Goal: Information Seeking & Learning: Learn about a topic

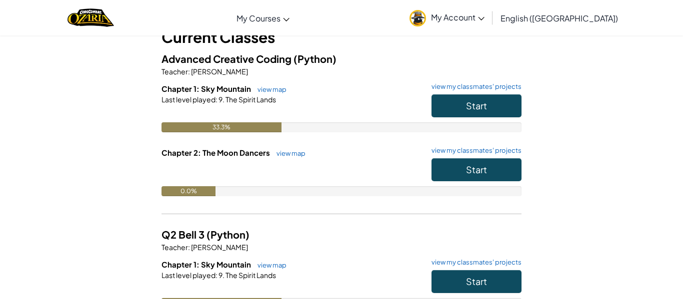
scroll to position [66, 0]
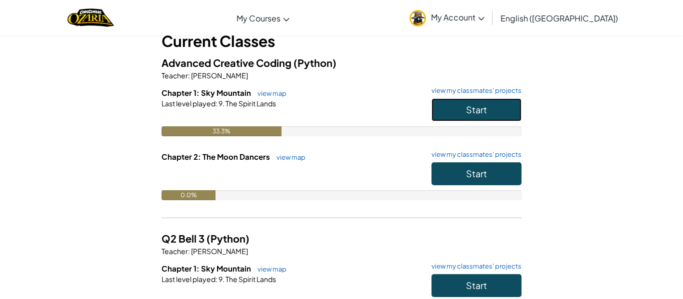
click at [501, 115] on button "Start" at bounding box center [476, 109] width 90 height 23
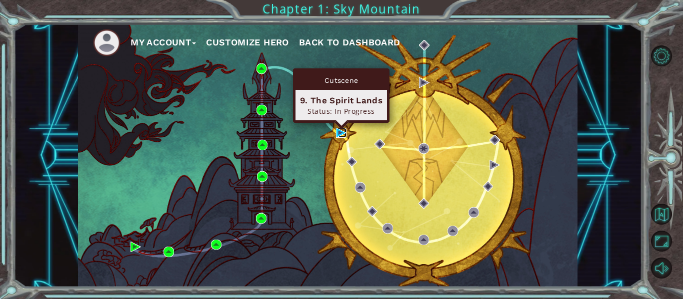
click at [337, 133] on img at bounding box center [341, 133] width 10 height 10
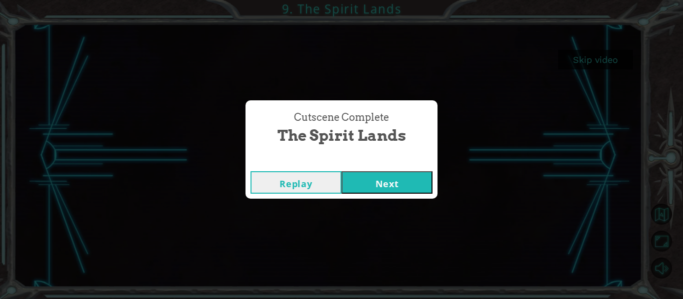
click at [384, 184] on button "Next" at bounding box center [386, 182] width 91 height 22
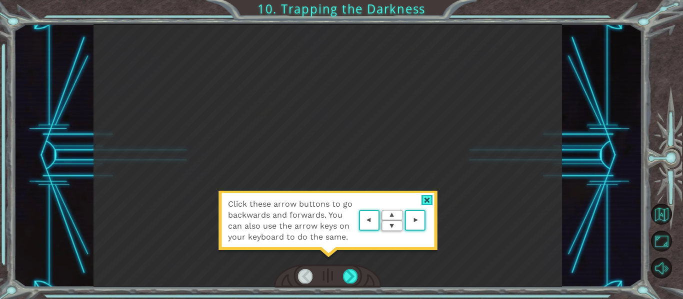
click at [429, 200] on div at bounding box center [426, 200] width 11 height 10
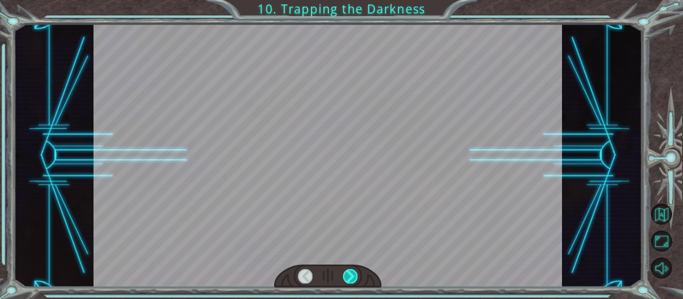
click at [345, 271] on div at bounding box center [350, 276] width 14 height 14
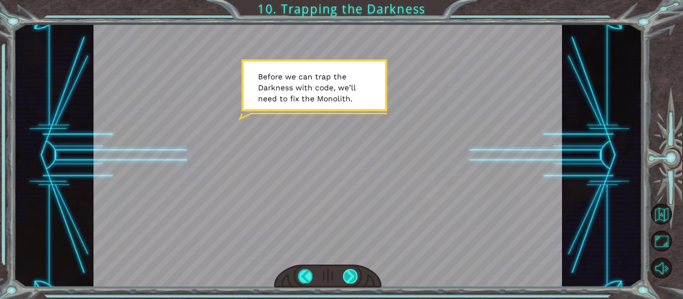
click at [356, 277] on div at bounding box center [350, 276] width 14 height 14
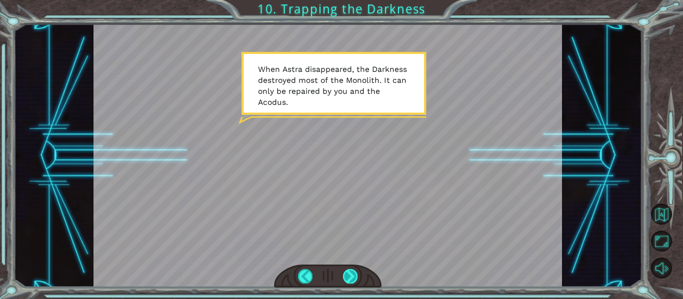
click at [353, 278] on div at bounding box center [350, 276] width 14 height 14
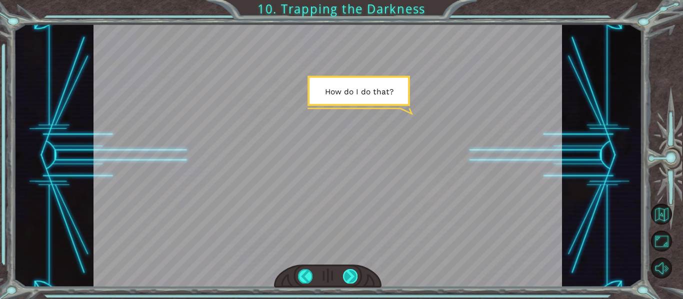
click at [353, 278] on div at bounding box center [350, 276] width 14 height 14
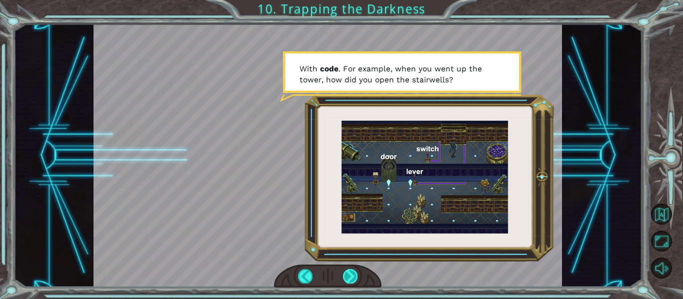
click at [352, 272] on div at bounding box center [350, 276] width 14 height 14
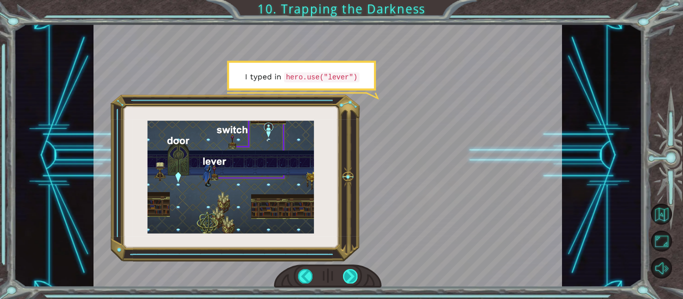
click at [352, 272] on div at bounding box center [350, 276] width 14 height 14
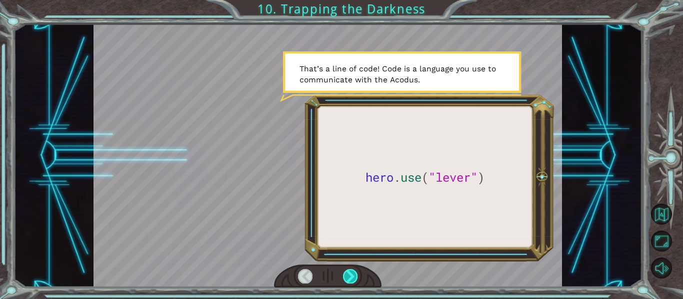
click at [352, 272] on div at bounding box center [350, 276] width 14 height 14
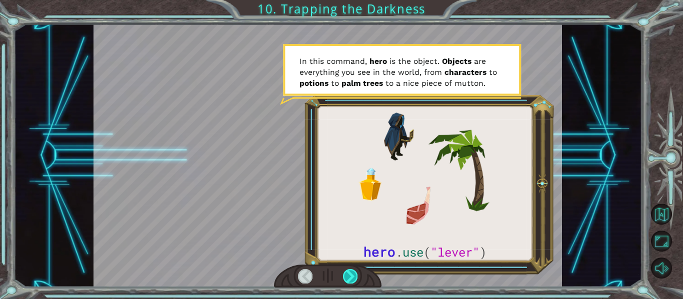
click at [353, 278] on div at bounding box center [350, 276] width 14 height 14
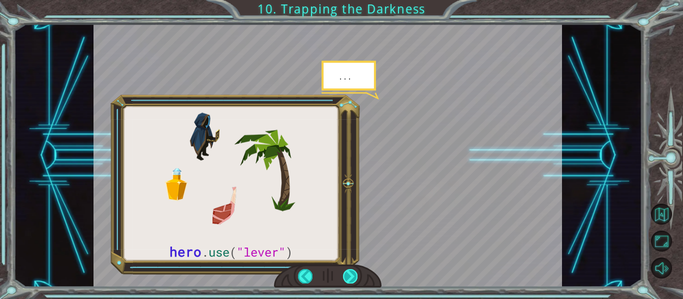
click at [351, 277] on div at bounding box center [350, 276] width 14 height 14
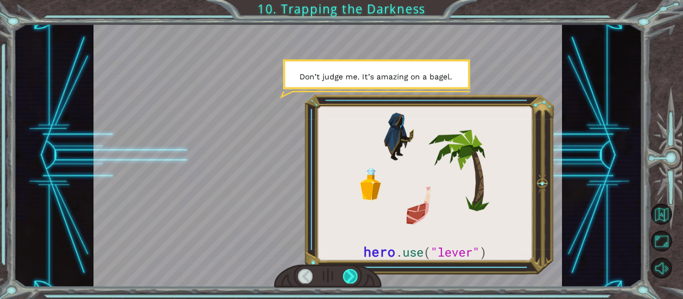
click at [352, 277] on div at bounding box center [350, 276] width 14 height 14
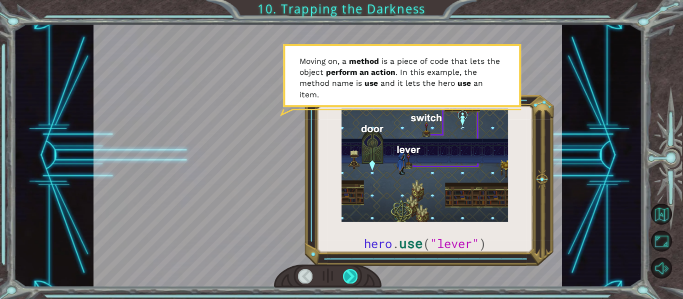
click at [352, 277] on div at bounding box center [350, 276] width 14 height 14
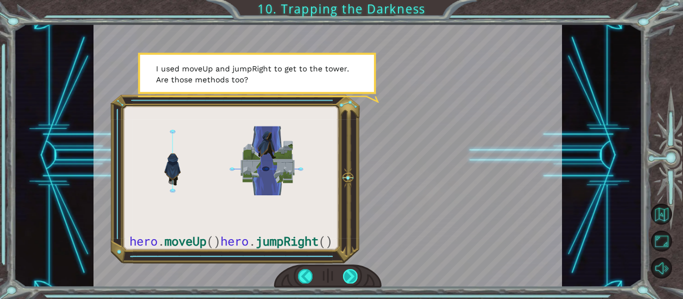
click at [352, 278] on div at bounding box center [350, 276] width 14 height 14
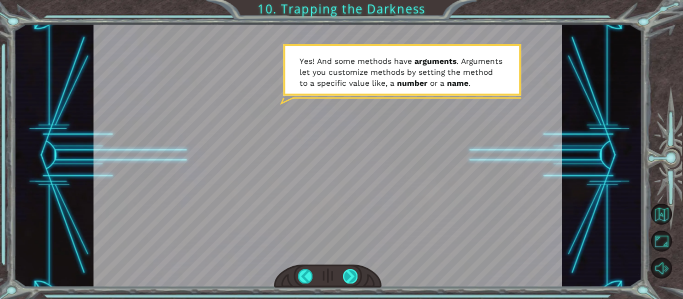
click at [352, 278] on div at bounding box center [350, 276] width 14 height 14
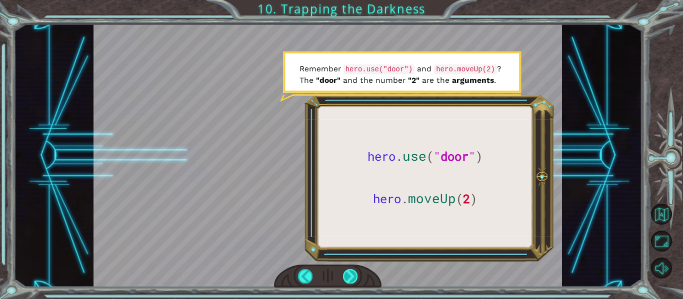
click at [352, 278] on div at bounding box center [350, 276] width 14 height 14
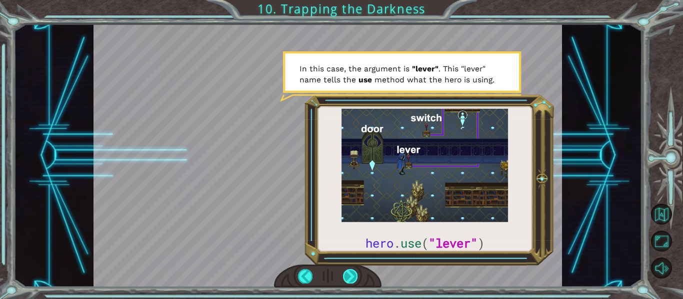
click at [353, 278] on div at bounding box center [350, 276] width 14 height 14
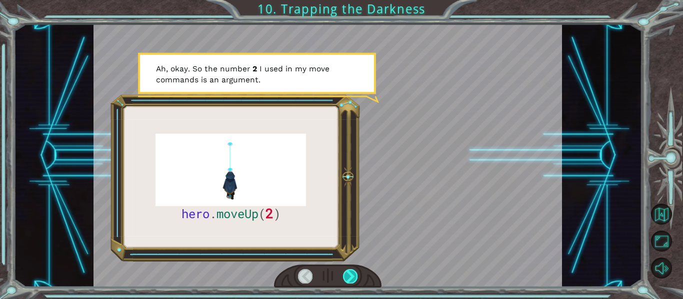
click at [352, 278] on div at bounding box center [350, 276] width 14 height 14
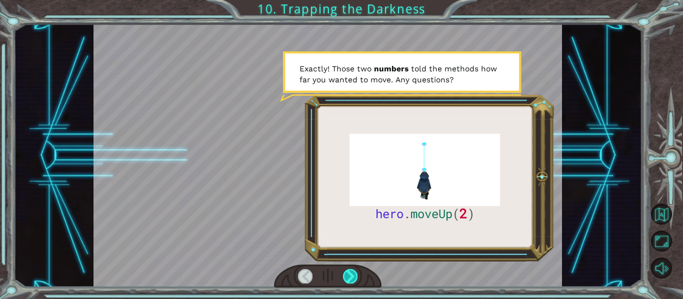
click at [353, 277] on div at bounding box center [350, 276] width 14 height 14
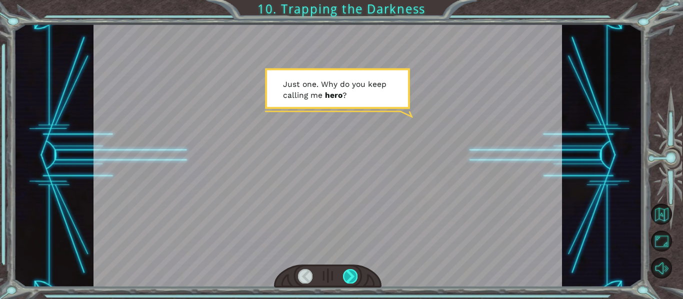
click at [353, 277] on div at bounding box center [350, 276] width 14 height 14
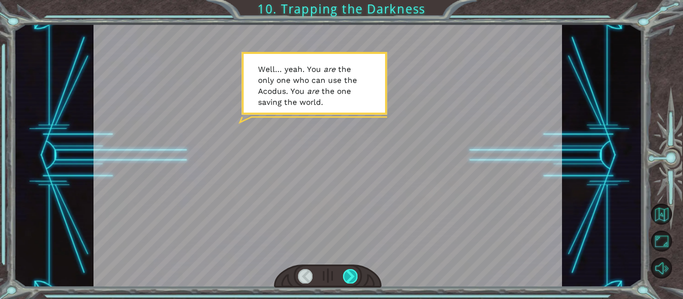
click at [353, 277] on div at bounding box center [350, 276] width 14 height 14
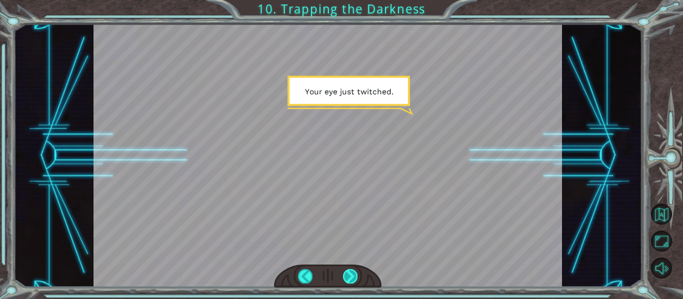
click at [353, 277] on div at bounding box center [350, 276] width 14 height 14
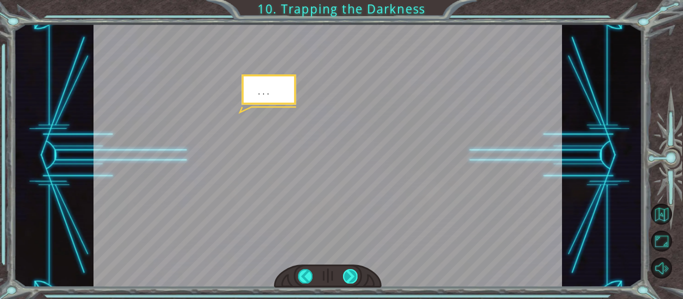
click at [353, 277] on div at bounding box center [350, 276] width 14 height 14
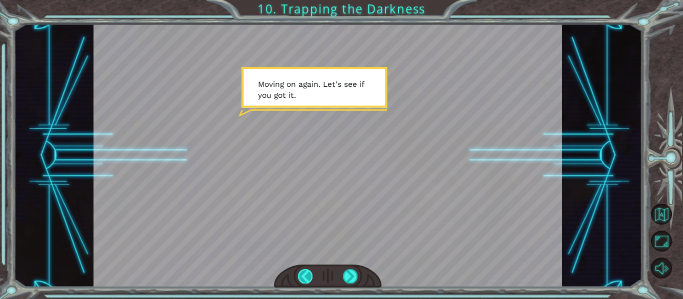
click at [305, 274] on div at bounding box center [305, 276] width 14 height 14
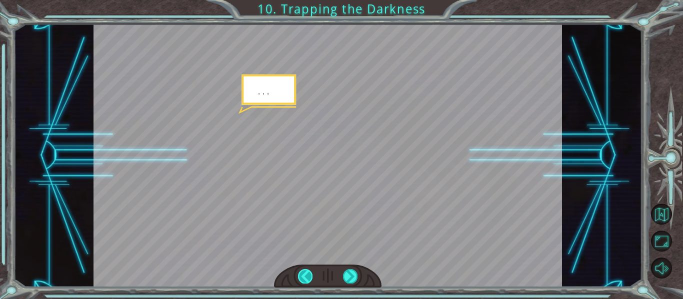
click at [306, 274] on div at bounding box center [305, 276] width 14 height 14
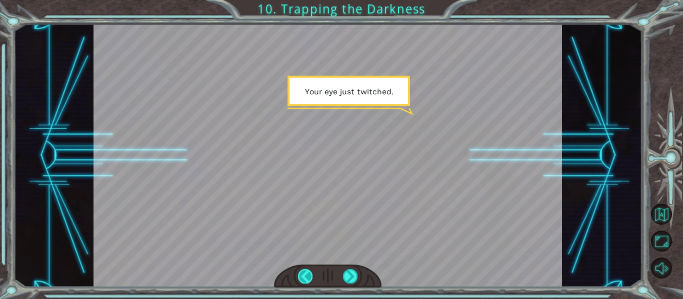
click at [308, 274] on div at bounding box center [305, 276] width 14 height 14
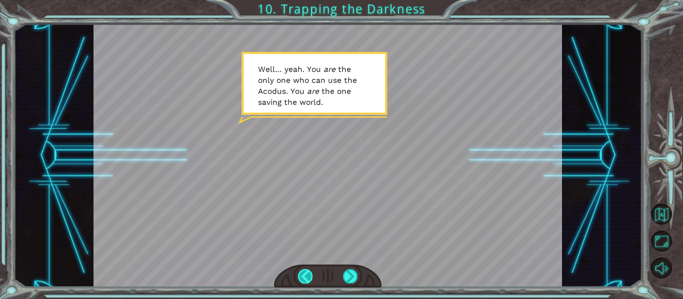
click at [307, 273] on div at bounding box center [305, 276] width 14 height 14
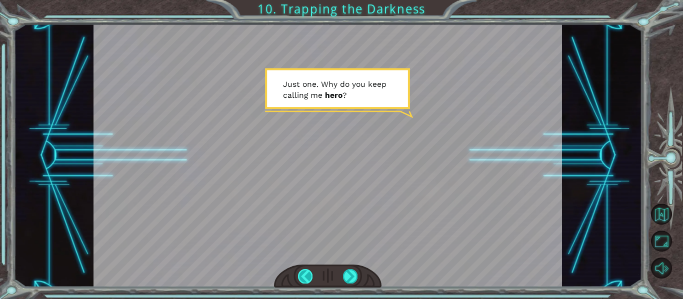
click at [308, 273] on div at bounding box center [305, 276] width 14 height 14
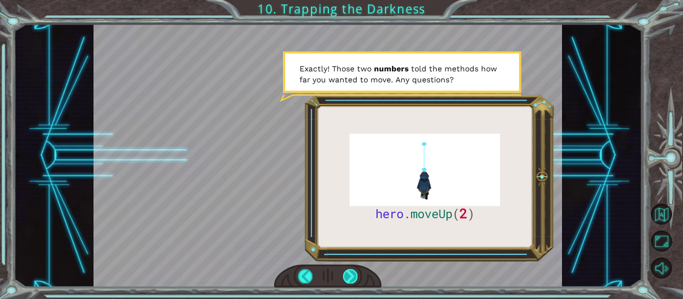
click at [345, 273] on div at bounding box center [350, 276] width 14 height 14
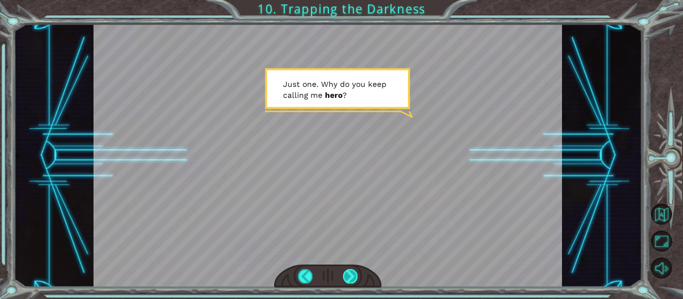
click at [343, 272] on div at bounding box center [350, 276] width 14 height 14
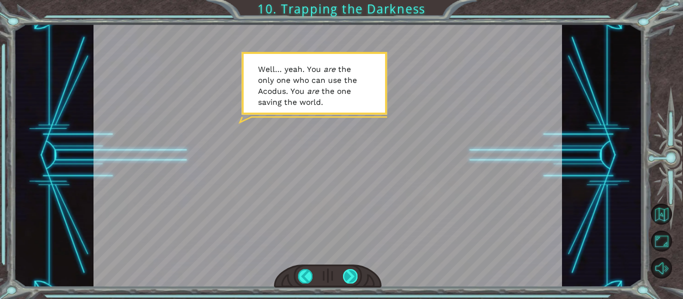
click at [343, 272] on div at bounding box center [350, 276] width 14 height 14
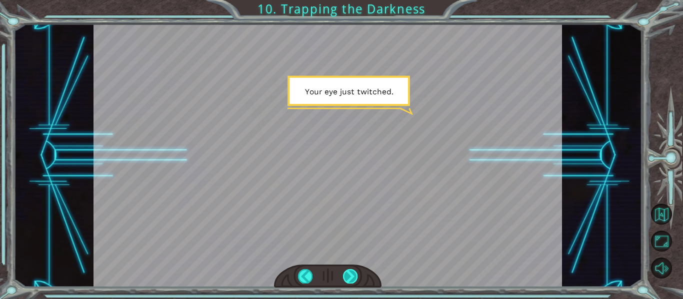
click at [343, 272] on div at bounding box center [350, 276] width 14 height 14
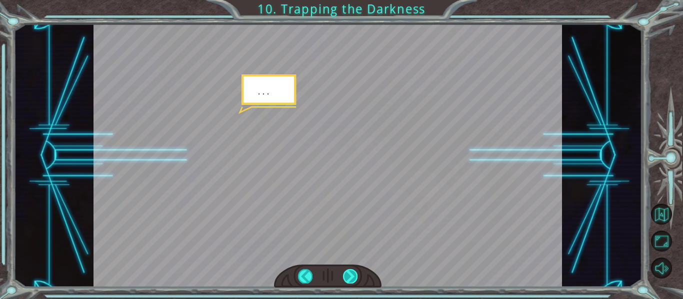
click at [343, 272] on div at bounding box center [350, 276] width 14 height 14
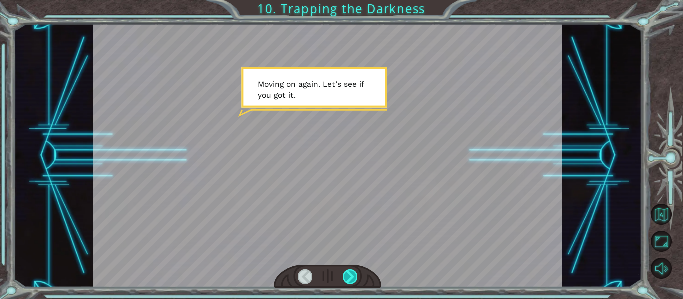
click at [343, 272] on div at bounding box center [350, 276] width 14 height 14
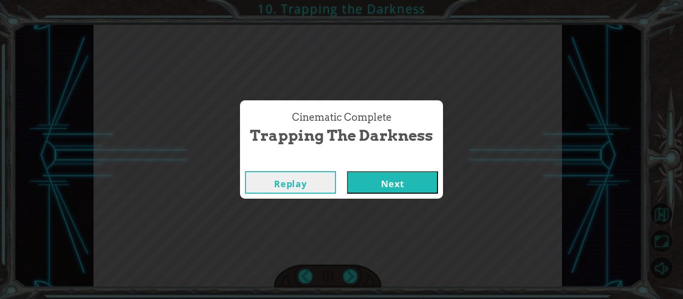
click at [365, 178] on button "Next" at bounding box center [392, 182] width 91 height 22
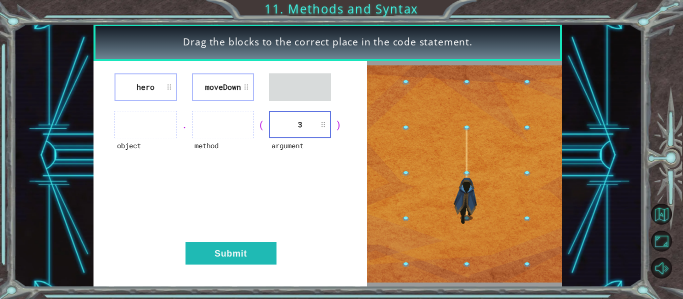
click at [268, 127] on div "(" at bounding box center [261, 125] width 15 height 14
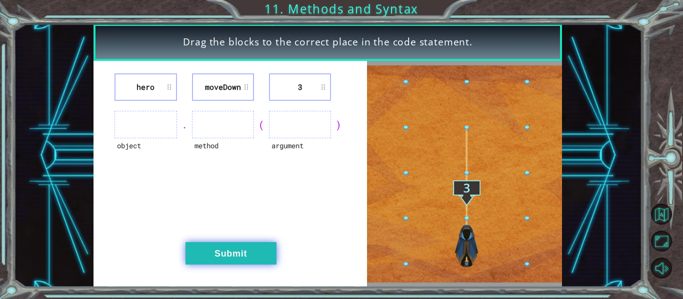
click at [235, 259] on button "Submit" at bounding box center [230, 253] width 91 height 22
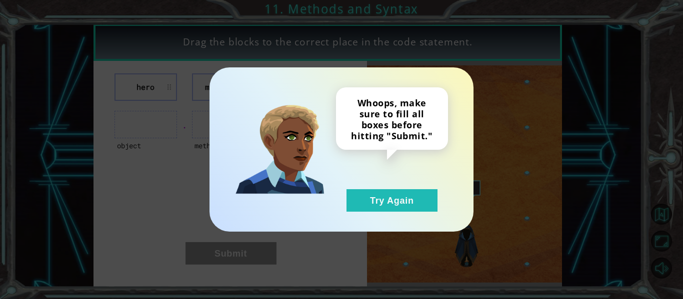
click at [365, 214] on div "Whoops, make sure to fill all boxes before hitting "Submit." Try Again" at bounding box center [341, 149] width 264 height 164
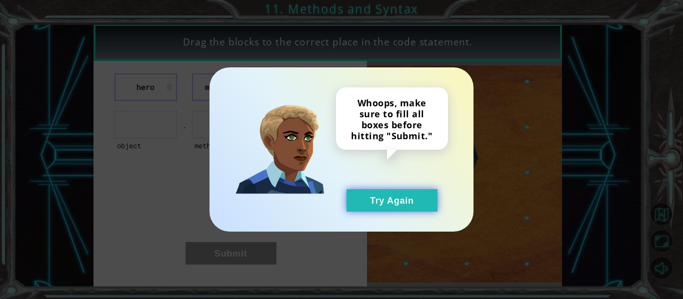
click at [361, 208] on button "Try Again" at bounding box center [391, 200] width 91 height 22
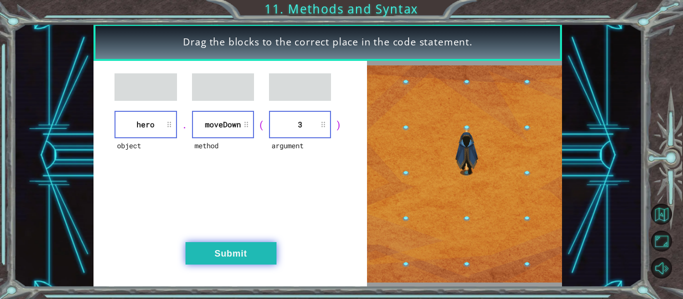
click at [229, 253] on button "Submit" at bounding box center [230, 253] width 91 height 22
click at [231, 254] on button "Submit" at bounding box center [230, 253] width 91 height 22
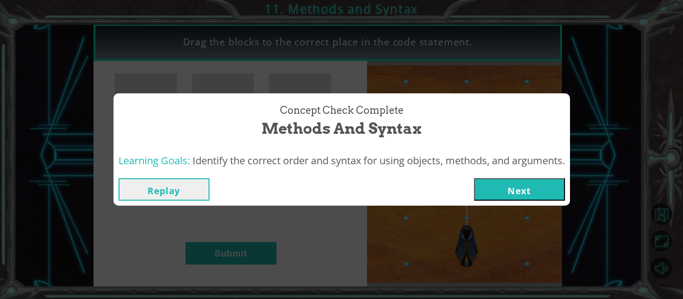
click at [495, 183] on button "Next" at bounding box center [519, 189] width 91 height 22
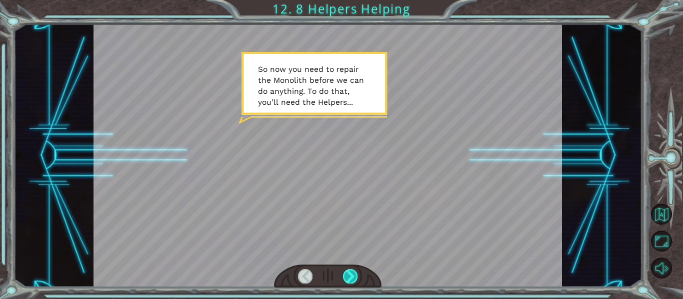
click at [352, 274] on div at bounding box center [350, 276] width 14 height 14
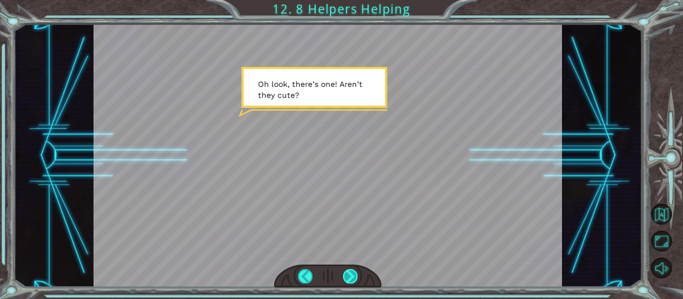
click at [348, 270] on div at bounding box center [350, 276] width 14 height 14
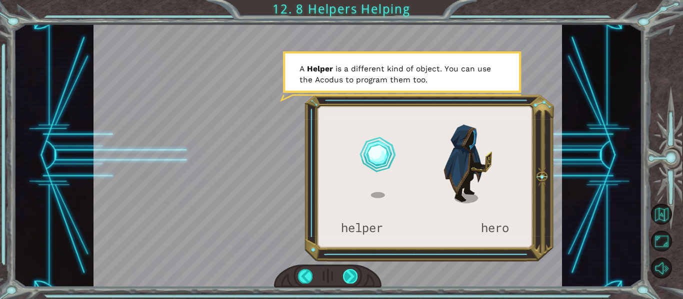
click at [348, 270] on div at bounding box center [350, 276] width 14 height 14
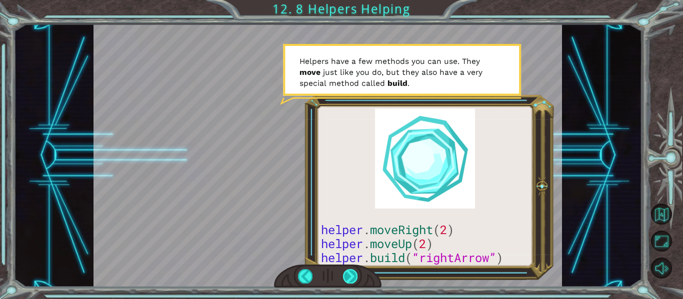
click at [348, 270] on div at bounding box center [350, 276] width 14 height 14
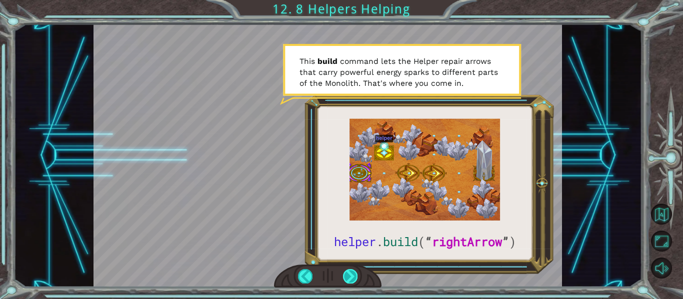
click at [348, 270] on div at bounding box center [350, 276] width 14 height 14
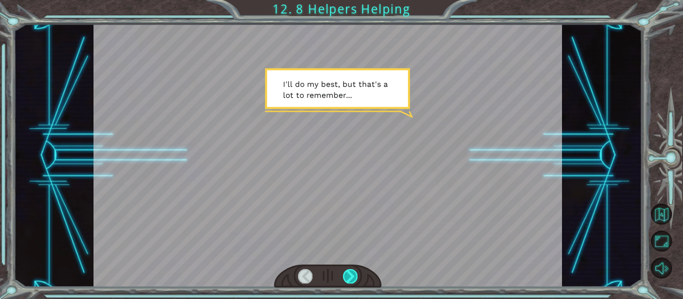
click at [349, 270] on div at bounding box center [350, 276] width 14 height 14
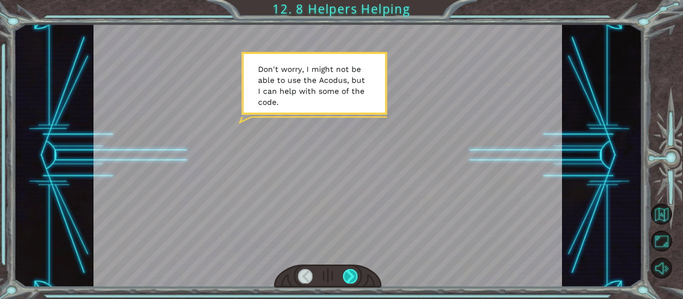
click at [349, 270] on div at bounding box center [350, 276] width 14 height 14
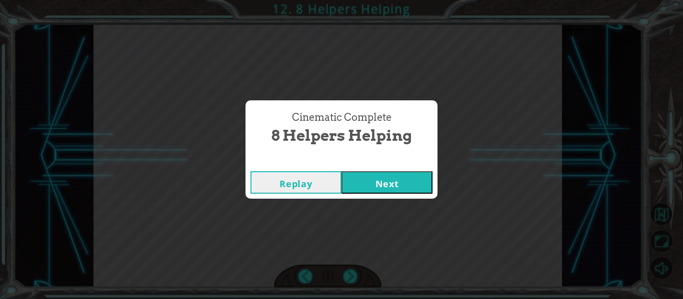
click at [382, 182] on button "Next" at bounding box center [386, 182] width 91 height 22
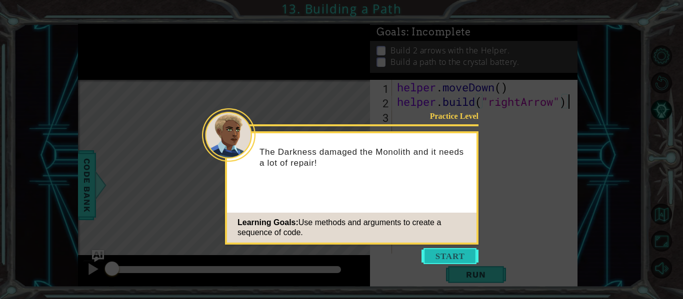
click at [432, 249] on button "Start" at bounding box center [449, 256] width 57 height 16
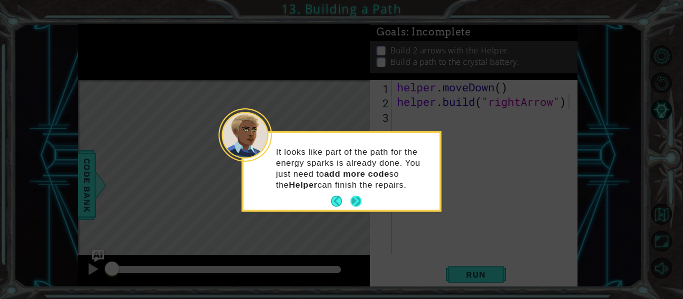
click at [360, 200] on button "Next" at bounding box center [355, 201] width 17 height 17
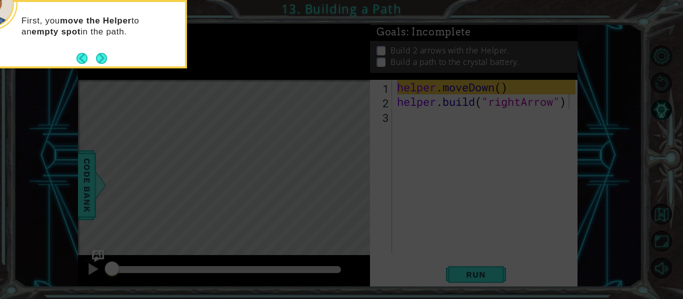
click at [109, 60] on div "First, you move the Helper to an empty spot in the path." at bounding box center [87, 34] width 200 height 68
click at [107, 59] on button "Next" at bounding box center [101, 58] width 15 height 15
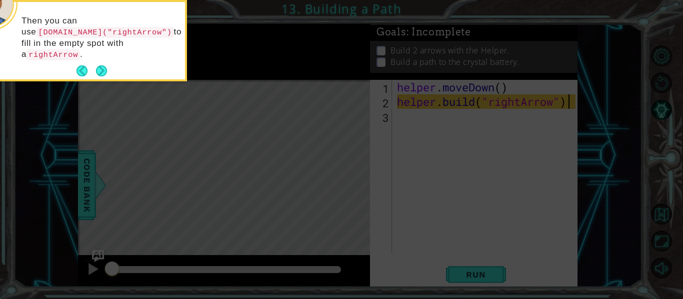
click at [107, 62] on button "Next" at bounding box center [101, 71] width 18 height 18
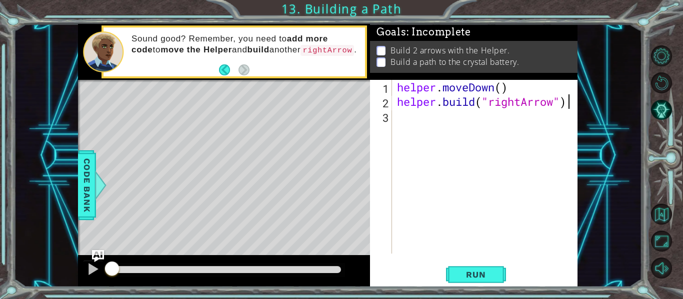
click at [421, 120] on div "helper . moveDown ( ) helper . build ( "rightArrow" )" at bounding box center [487, 181] width 185 height 203
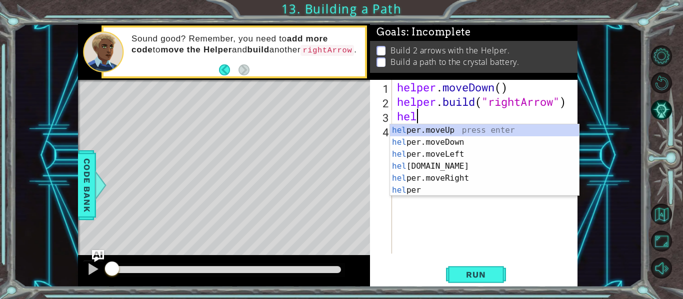
scroll to position [0, 0]
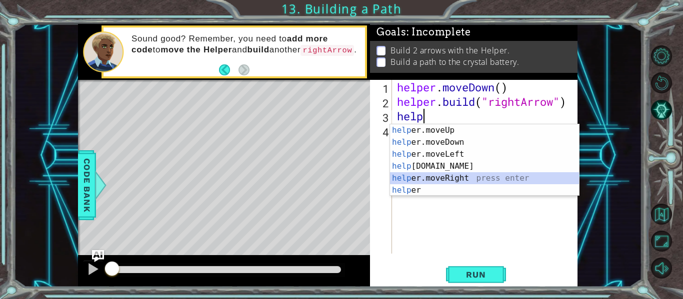
click at [445, 177] on div "help er.moveUp press enter help er.moveDown press enter help er.moveLeft press …" at bounding box center [484, 172] width 189 height 96
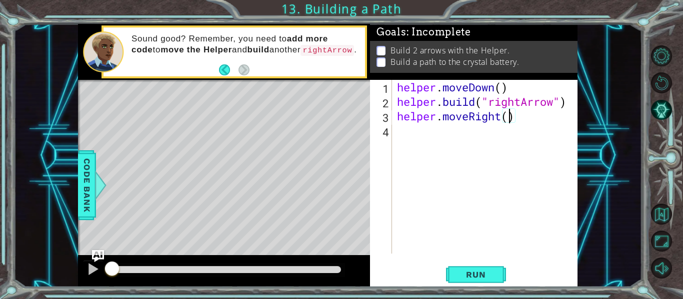
type textarea "helper.moveRight(3)"
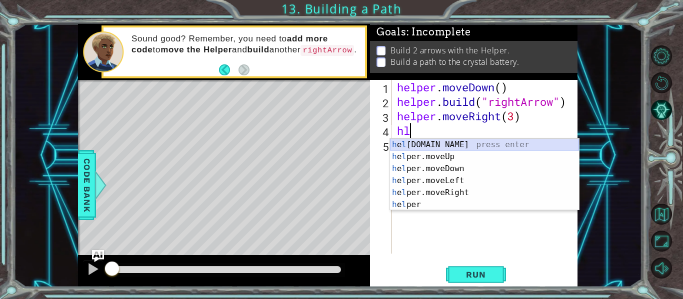
click at [472, 144] on div "h e l [DOMAIN_NAME] press enter h e l per.moveUp press enter h e l per.moveDown…" at bounding box center [484, 187] width 189 height 96
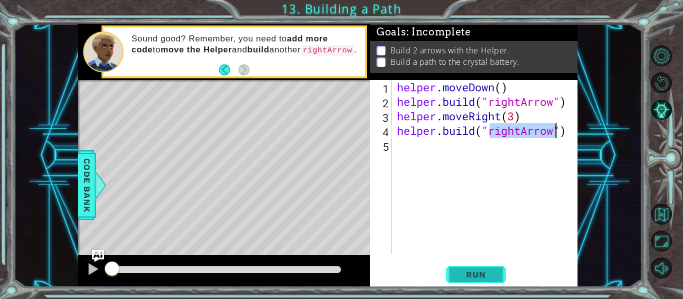
type textarea "[DOMAIN_NAME]("rightArrow")"
click at [490, 272] on span "Run" at bounding box center [475, 275] width 39 height 10
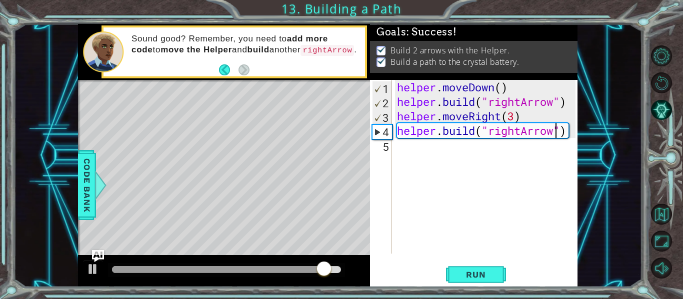
click at [424, 154] on div "helper . moveDown ( ) helper . build ( "rightArrow" ) helper . moveRight ( 3 ) …" at bounding box center [487, 181] width 185 height 203
type textarea "h"
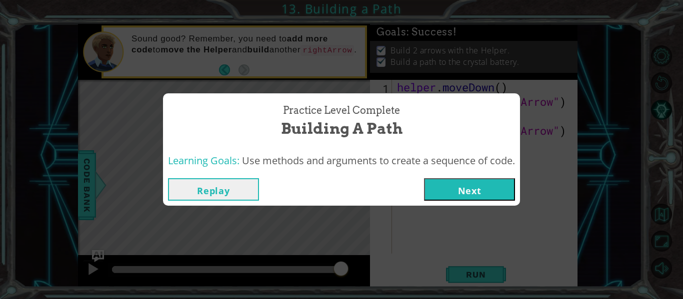
click at [439, 194] on button "Next" at bounding box center [469, 189] width 91 height 22
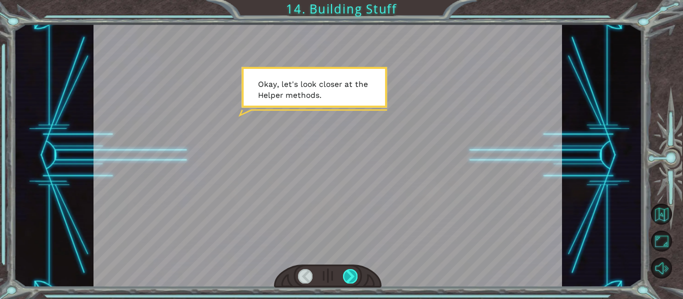
click at [354, 270] on div at bounding box center [350, 276] width 14 height 14
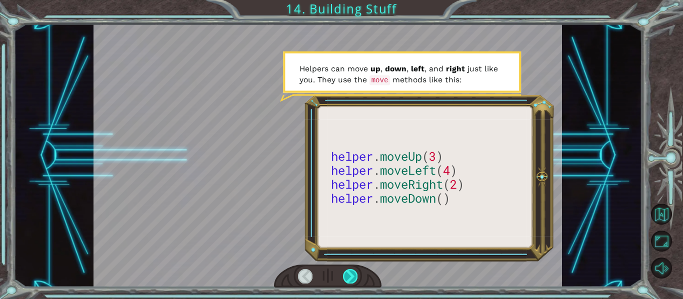
click at [355, 272] on div at bounding box center [350, 276] width 14 height 14
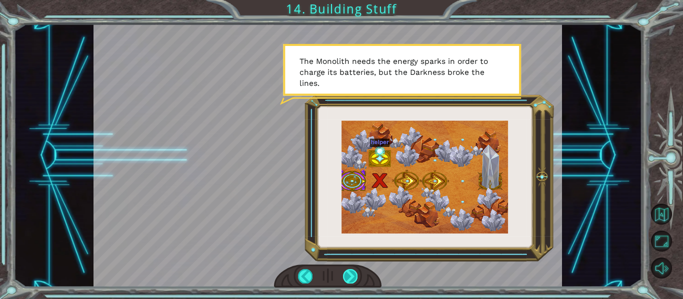
click at [356, 273] on div at bounding box center [350, 276] width 14 height 14
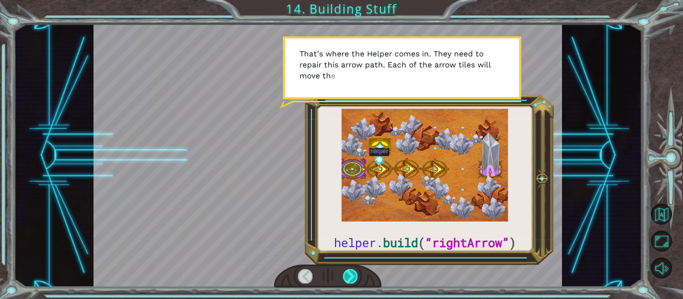
click at [356, 272] on div at bounding box center [350, 276] width 14 height 14
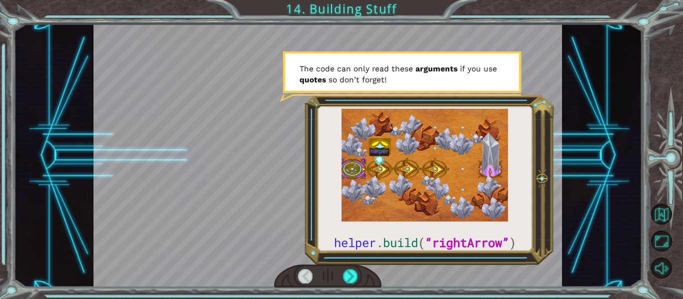
click at [357, 273] on div at bounding box center [328, 276] width 108 height 23
click at [349, 276] on div at bounding box center [350, 276] width 14 height 14
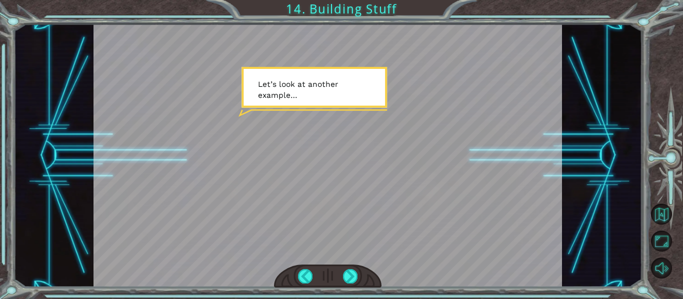
click at [434, 139] on div at bounding box center [327, 155] width 469 height 263
click at [346, 278] on div at bounding box center [350, 276] width 14 height 14
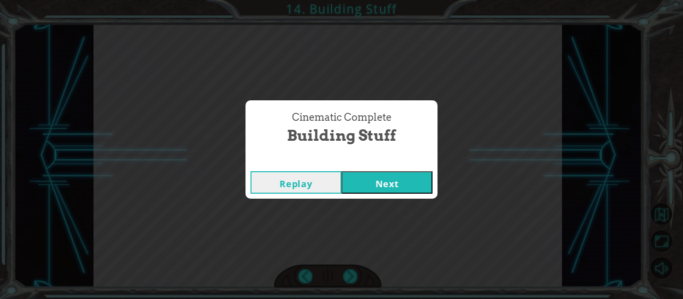
click at [396, 192] on button "Next" at bounding box center [386, 182] width 91 height 22
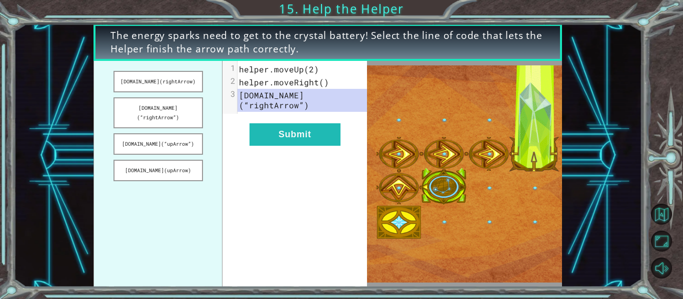
drag, startPoint x: 176, startPoint y: 88, endPoint x: 267, endPoint y: 94, distance: 90.6
click at [267, 94] on div "[DOMAIN_NAME](rightArrow) [DOMAIN_NAME](“rightArrow”) [DOMAIN_NAME](“upArrow”) …" at bounding box center [229, 174] width 273 height 226
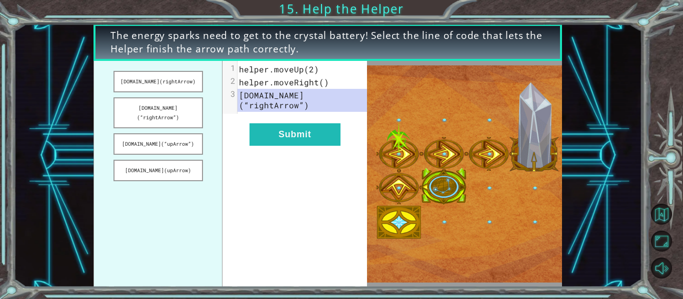
click at [264, 95] on span "[DOMAIN_NAME](“rightArrow”)" at bounding box center [274, 100] width 70 height 20
click at [309, 98] on span "[DOMAIN_NAME](“rightArrow”)" at bounding box center [274, 100] width 70 height 20
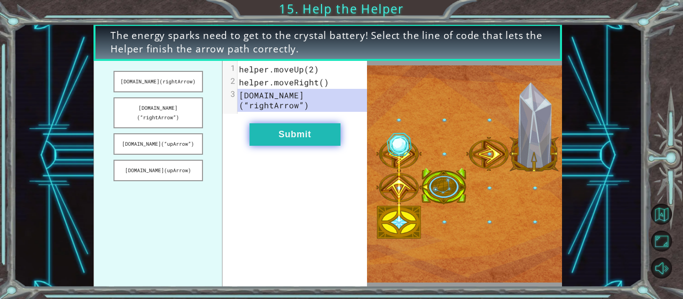
click at [321, 123] on button "Submit" at bounding box center [294, 134] width 91 height 22
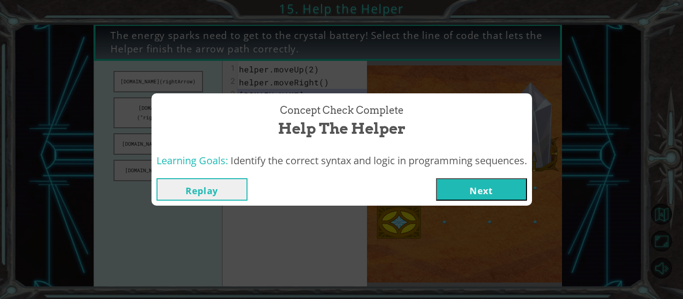
click at [464, 176] on div "Replay Next" at bounding box center [341, 189] width 380 height 32
click at [477, 198] on button "Next" at bounding box center [481, 189] width 91 height 22
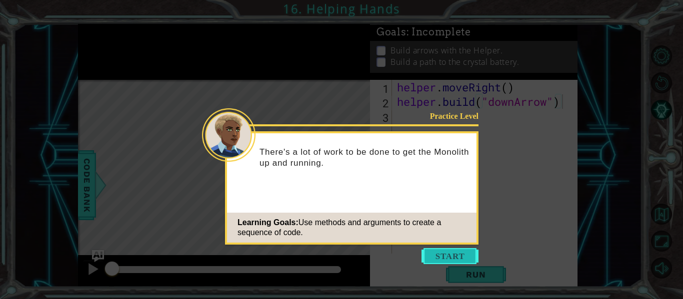
click at [446, 250] on button "Start" at bounding box center [449, 256] width 57 height 16
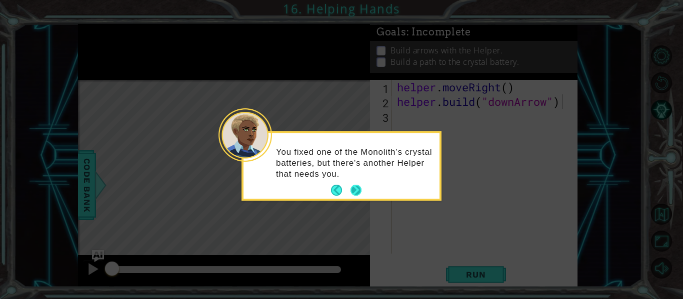
click at [359, 188] on button "Next" at bounding box center [355, 190] width 12 height 12
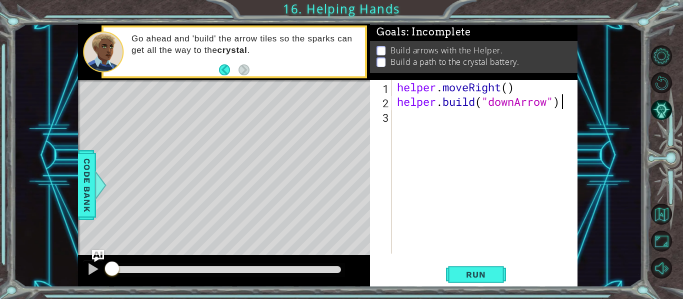
click at [428, 117] on div "helper . moveRight ( ) helper . build ( "downArrow" )" at bounding box center [487, 181] width 185 height 203
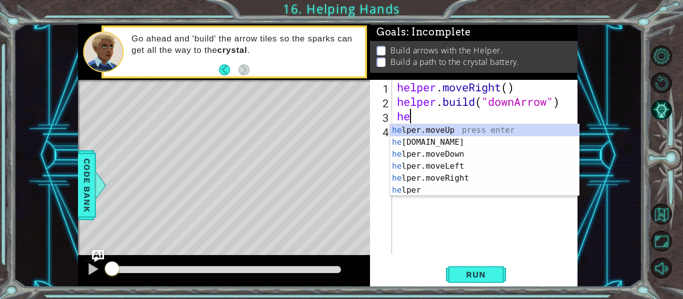
scroll to position [0, 0]
click at [440, 145] on div "hel per.moveUp press enter hel per.moveDown press enter hel per.moveLeft press …" at bounding box center [484, 172] width 189 height 96
type textarea "helper.moveDown(1)"
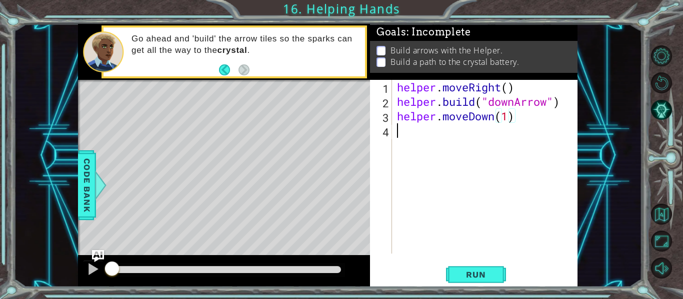
click at [433, 147] on div "helper . moveRight ( ) helper . build ( "downArrow" ) helper . moveDown ( 1 )" at bounding box center [487, 181] width 185 height 203
click at [502, 117] on div "helper . moveRight ( ) helper . build ( "downArrow" ) helper . moveDown ( 1 )" at bounding box center [487, 181] width 185 height 203
click at [513, 116] on div "helper . moveRight ( ) helper . build ( "downArrow" ) helper . moveDown ( 1 )" at bounding box center [487, 181] width 185 height 203
type textarea "helper.moveDown()"
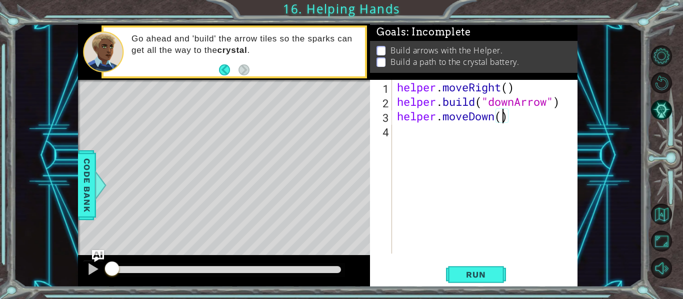
click at [519, 153] on div "helper . moveRight ( ) helper . build ( "downArrow" ) helper . moveDown ( )" at bounding box center [487, 181] width 185 height 203
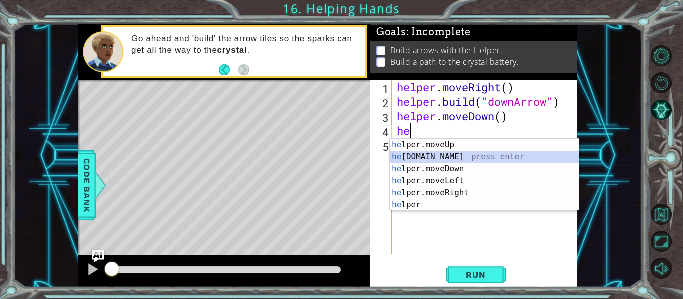
click at [439, 162] on div "he lper.moveUp press enter he [DOMAIN_NAME] press enter he lper.moveDown press …" at bounding box center [484, 187] width 189 height 96
type textarea "[DOMAIN_NAME]("rightArrow")"
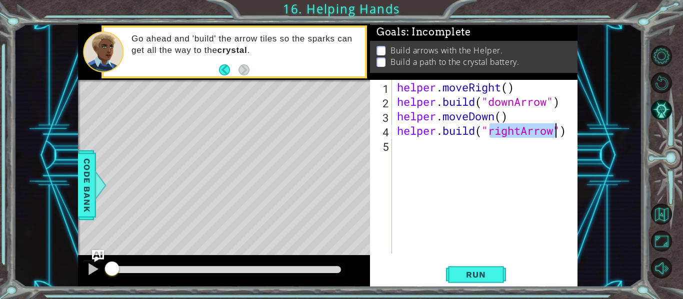
click at [478, 159] on div "helper . moveRight ( ) helper . build ( "downArrow" ) helper . moveDown ( ) hel…" at bounding box center [487, 181] width 185 height 203
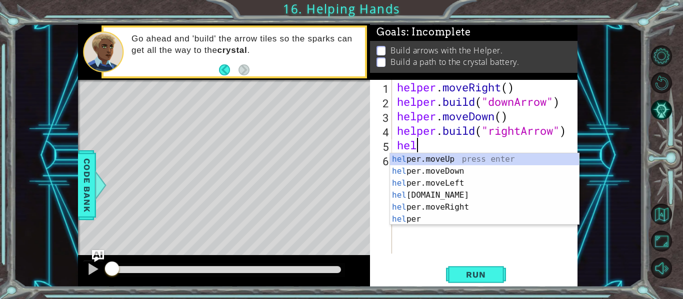
scroll to position [0, 0]
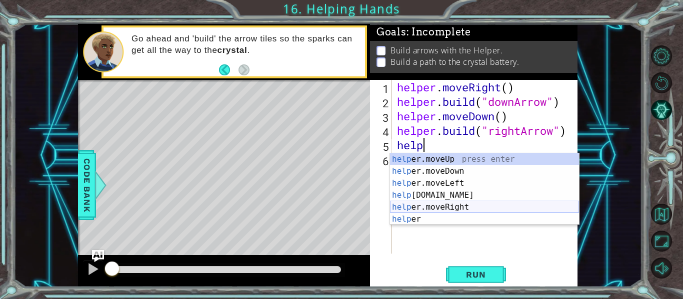
click at [474, 203] on div "help er.moveUp press enter help er.moveDown press enter help er.moveLeft press …" at bounding box center [484, 201] width 189 height 96
type textarea "helper.moveRight(1)"
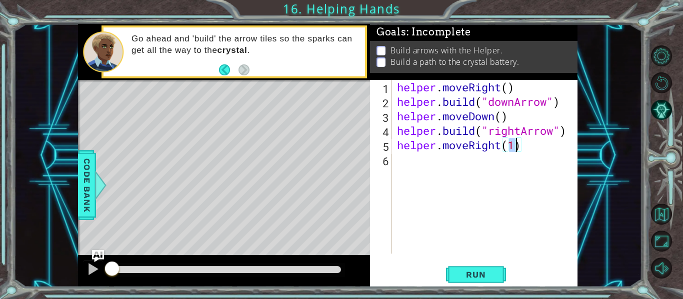
click at [414, 168] on div "helper . moveRight ( ) helper . build ( "downArrow" ) helper . moveDown ( ) hel…" at bounding box center [487, 181] width 185 height 203
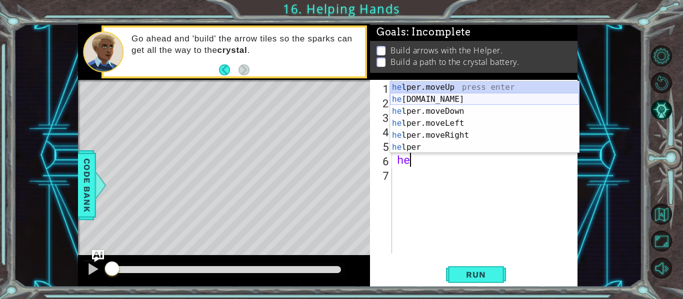
click at [430, 102] on div "he lper.moveUp press enter he [DOMAIN_NAME] press enter he lper.moveDown press …" at bounding box center [484, 129] width 189 height 96
type textarea "[DOMAIN_NAME]("rightArrow")"
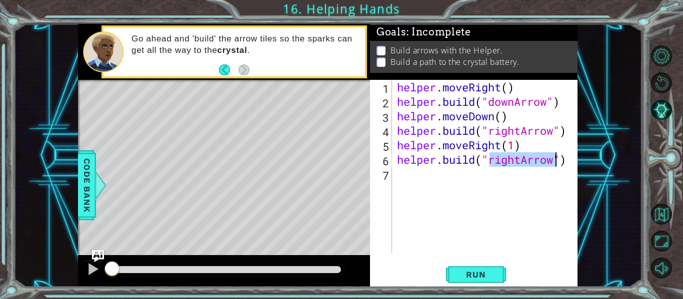
click at [411, 183] on div "helper . moveRight ( ) helper . build ( "downArrow" ) helper . moveDown ( ) hel…" at bounding box center [487, 181] width 185 height 203
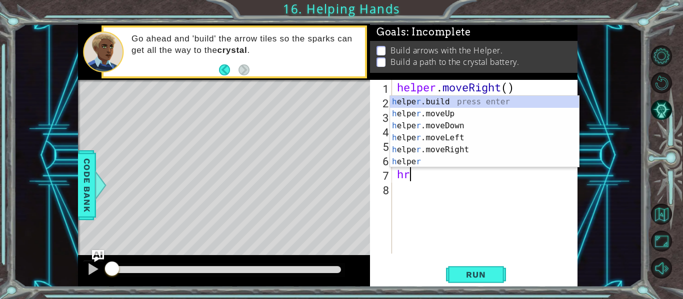
type textarea "h"
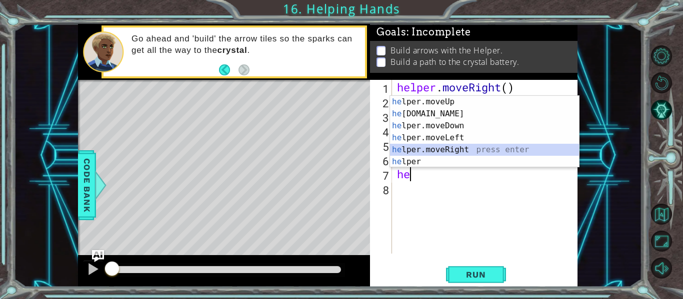
click at [423, 145] on div "he lper.moveUp press enter he [DOMAIN_NAME] press enter he lper.moveDown press …" at bounding box center [484, 144] width 189 height 96
type textarea "helper.moveRight(1)"
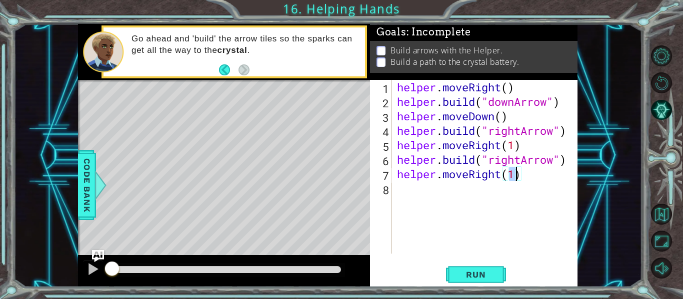
click at [401, 203] on div "helper . moveRight ( ) helper . build ( "downArrow" ) helper . moveDown ( ) hel…" at bounding box center [487, 181] width 185 height 203
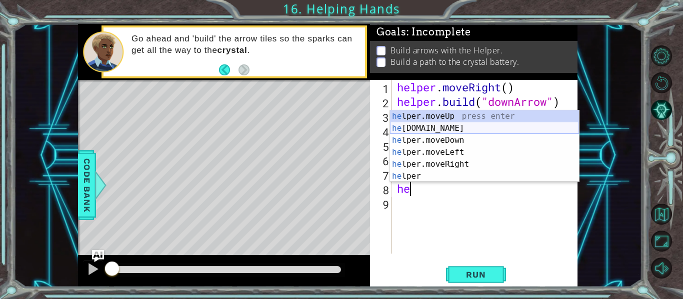
click at [451, 125] on div "he lper.moveUp press enter he [DOMAIN_NAME] press enter he lper.moveDown press …" at bounding box center [484, 158] width 189 height 96
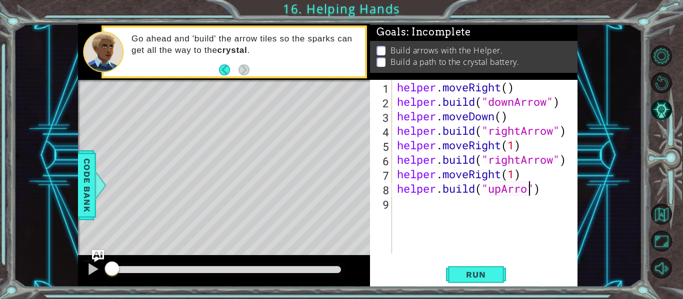
scroll to position [0, 6]
type textarea "[DOMAIN_NAME]("upArrow")"
click at [467, 265] on button "Run" at bounding box center [476, 275] width 60 height 20
click at [472, 270] on span "Run" at bounding box center [475, 275] width 39 height 10
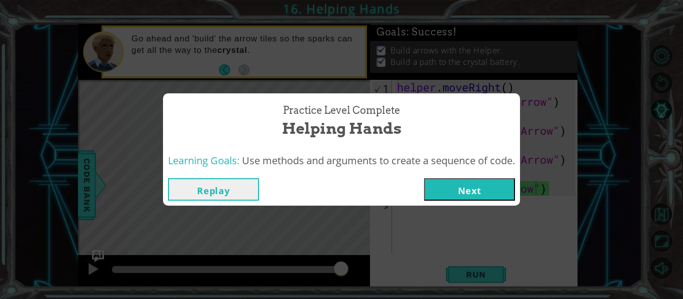
click at [460, 187] on button "Next" at bounding box center [469, 189] width 91 height 22
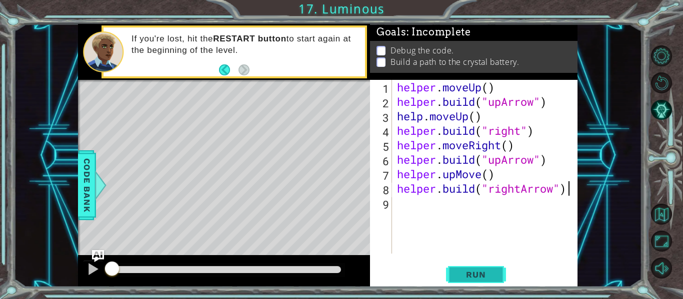
click at [473, 276] on span "Run" at bounding box center [475, 275] width 39 height 10
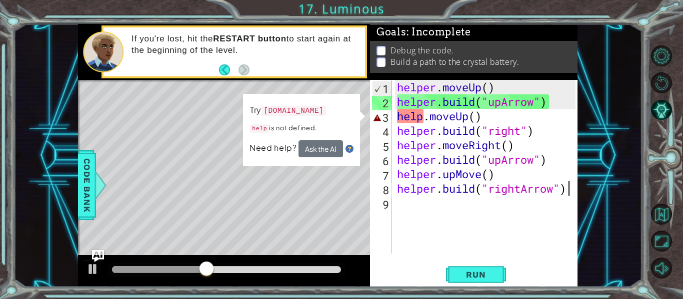
click at [421, 118] on div "helper . moveUp ( ) helper . build ( "upArrow" ) help . moveUp ( ) helper . bui…" at bounding box center [487, 181] width 185 height 203
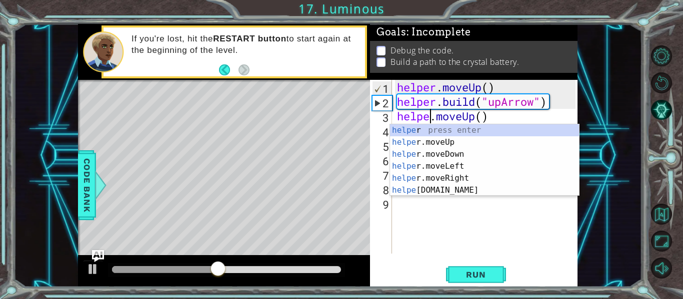
type textarea "helper.moveUp()"
click at [468, 234] on div "helper . moveUp ( ) helper . build ( "upArrow" ) helper . moveUp ( ) helper . b…" at bounding box center [487, 181] width 185 height 203
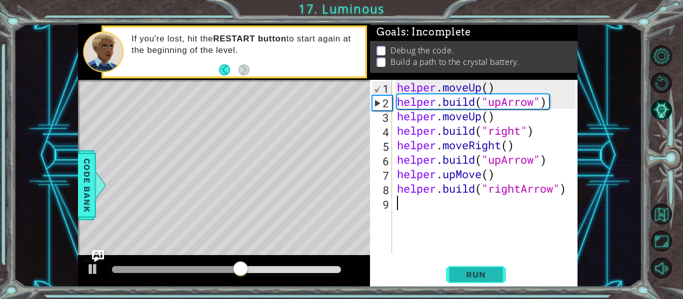
click at [475, 272] on span "Run" at bounding box center [475, 275] width 39 height 10
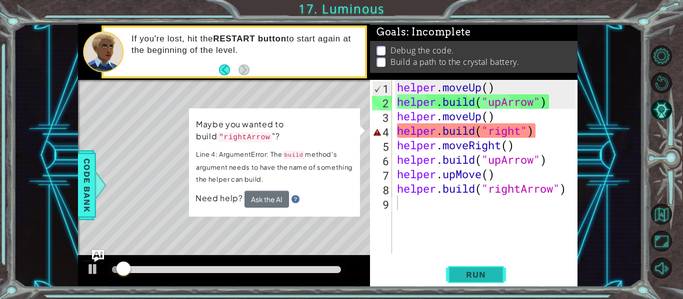
click at [475, 272] on span "Run" at bounding box center [475, 275] width 39 height 10
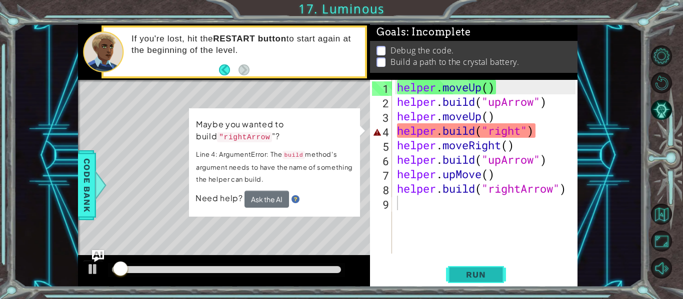
click at [475, 272] on span "Run" at bounding box center [475, 275] width 39 height 10
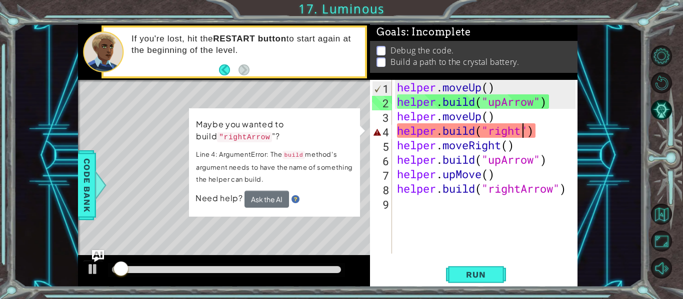
click at [524, 136] on div "helper . moveUp ( ) helper . build ( "upArrow" ) helper . moveUp ( ) helper . b…" at bounding box center [487, 181] width 185 height 203
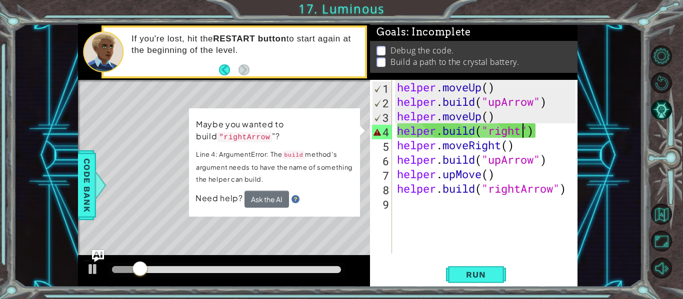
scroll to position [0, 6]
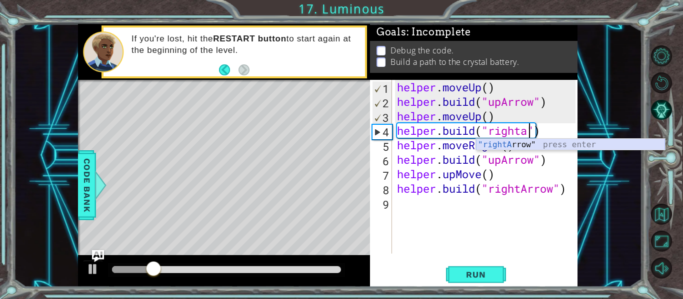
click at [511, 145] on div ""rightA rrow" press enter" at bounding box center [570, 157] width 189 height 36
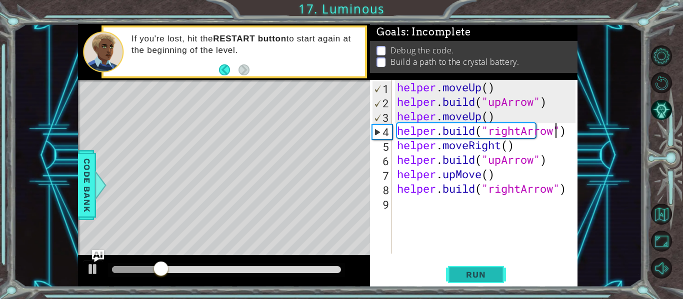
click at [490, 278] on span "Run" at bounding box center [475, 275] width 39 height 10
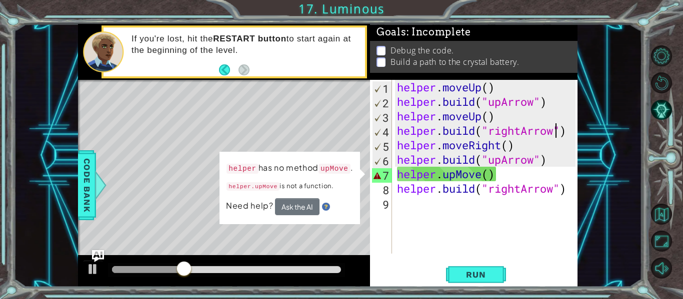
click at [481, 174] on div "helper . moveUp ( ) helper . build ( "upArrow" ) helper . moveUp ( ) helper . b…" at bounding box center [487, 181] width 185 height 203
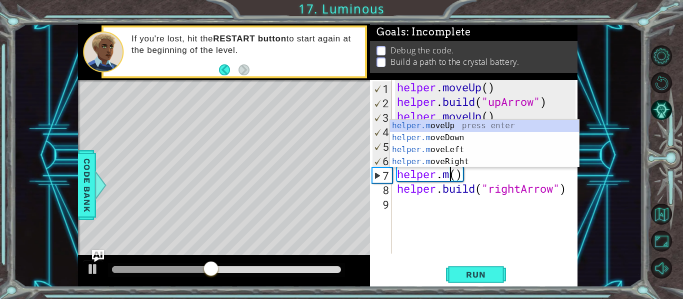
scroll to position [0, 3]
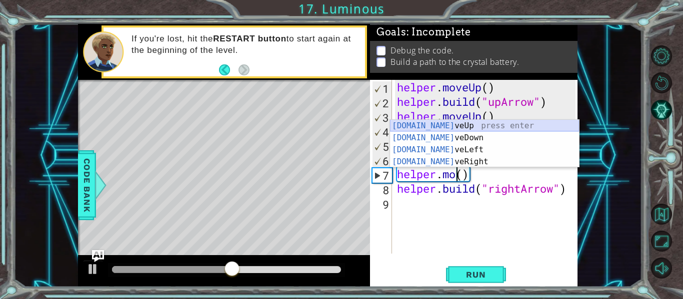
click at [459, 126] on div "[DOMAIN_NAME] veUp press enter [DOMAIN_NAME] veDown press enter [DOMAIN_NAME] v…" at bounding box center [484, 156] width 189 height 72
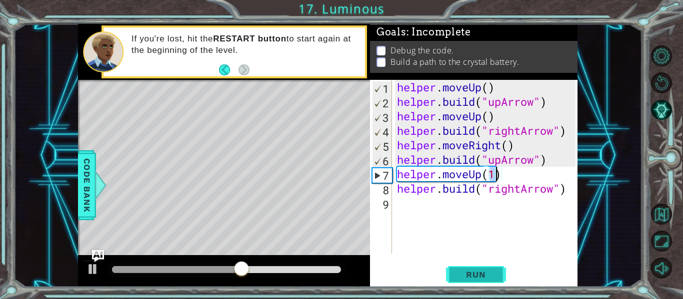
click at [501, 275] on button "Run" at bounding box center [476, 275] width 60 height 20
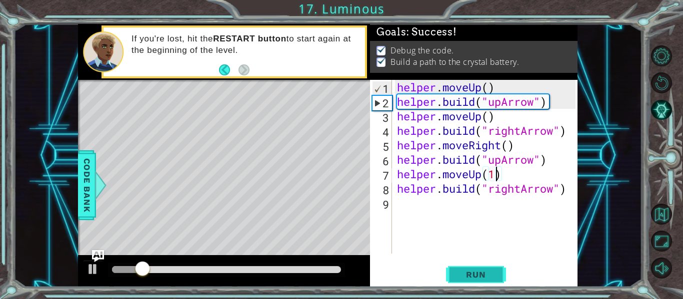
type textarea "helper.moveUp()"
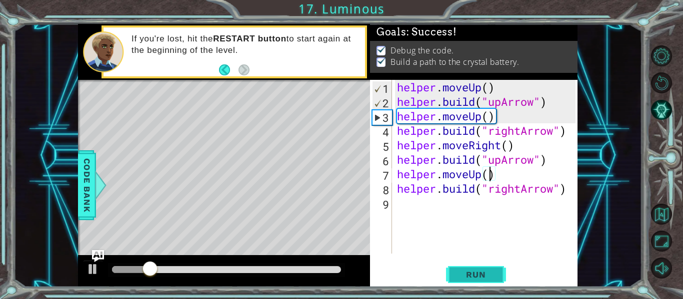
click at [502, 274] on button "Run" at bounding box center [476, 275] width 60 height 20
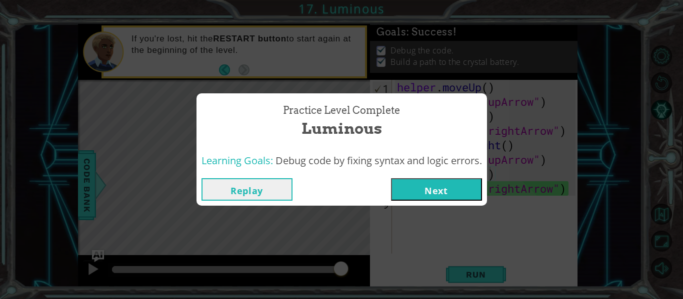
click at [430, 195] on button "Next" at bounding box center [436, 189] width 91 height 22
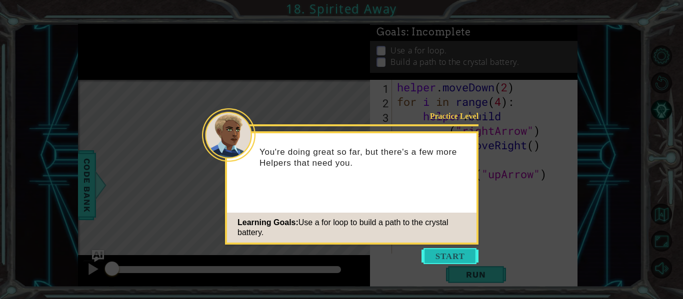
click at [450, 254] on button "Start" at bounding box center [449, 256] width 57 height 16
